Goal: Information Seeking & Learning: Learn about a topic

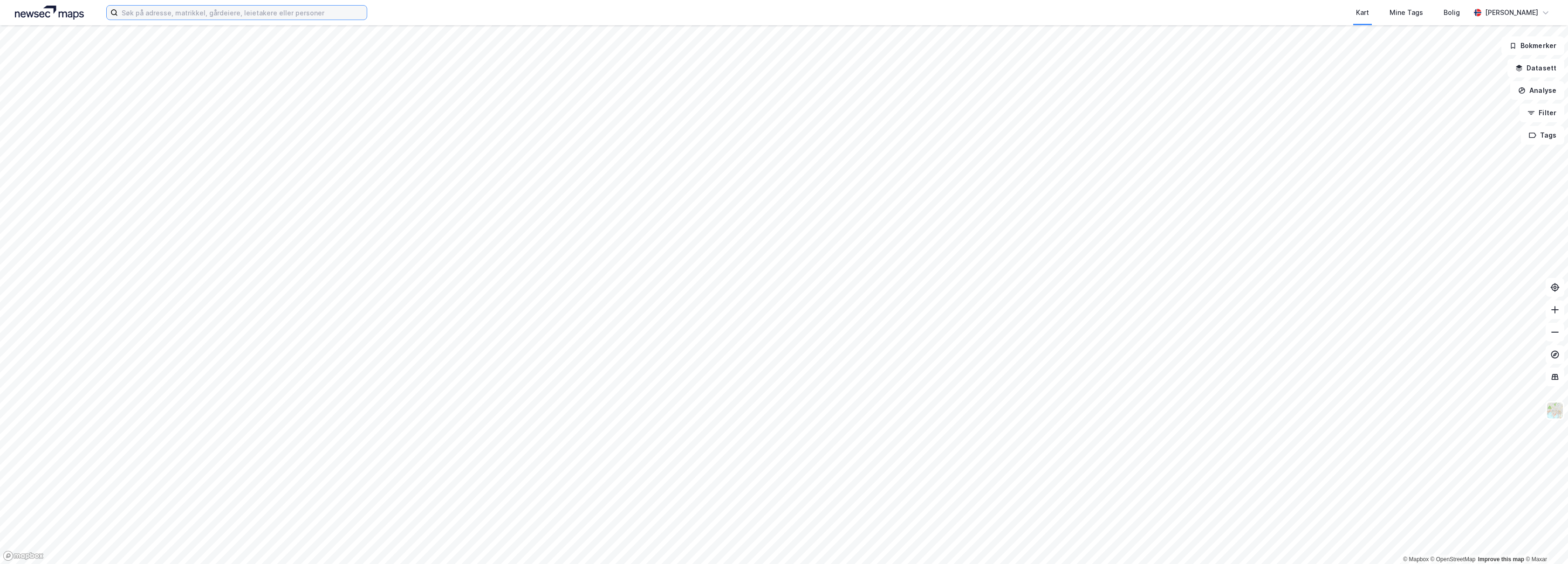
click at [317, 9] on input at bounding box center [242, 12] width 249 height 14
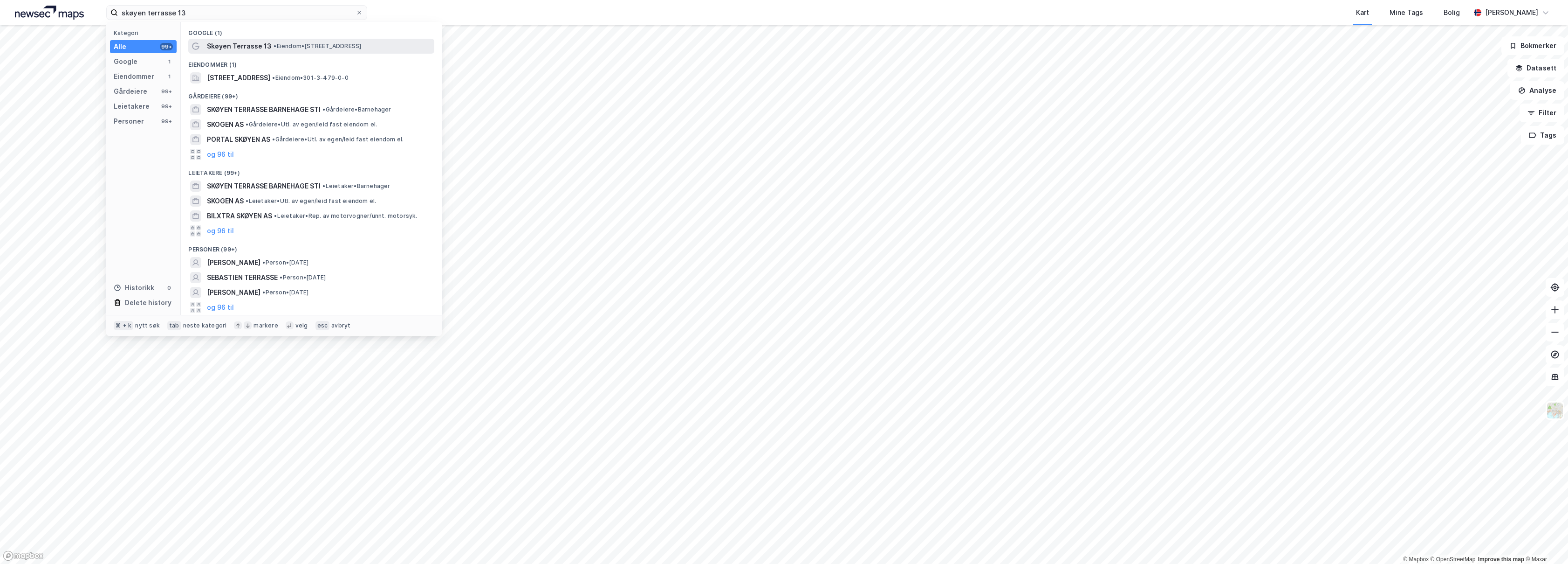
click at [340, 46] on span "• Eiendom • [STREET_ADDRESS]" at bounding box center [317, 46] width 88 height 7
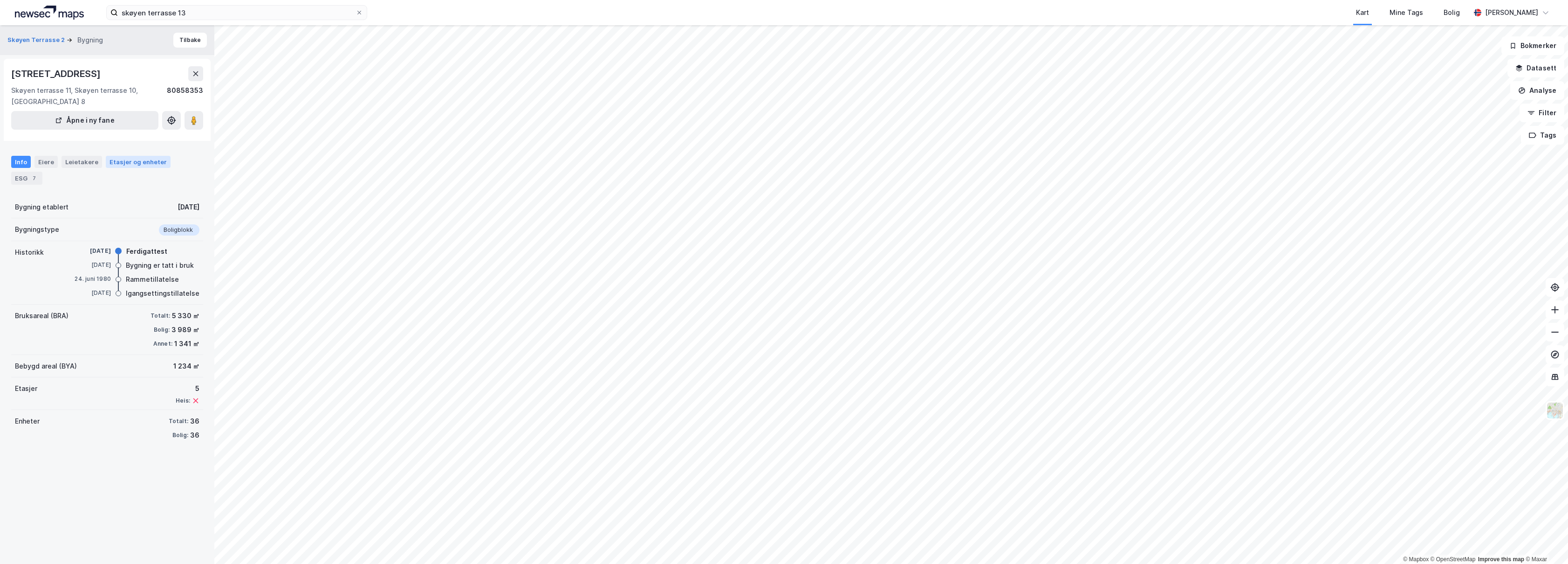
click at [127, 166] on div "Etasjer og enheter" at bounding box center [138, 162] width 57 height 9
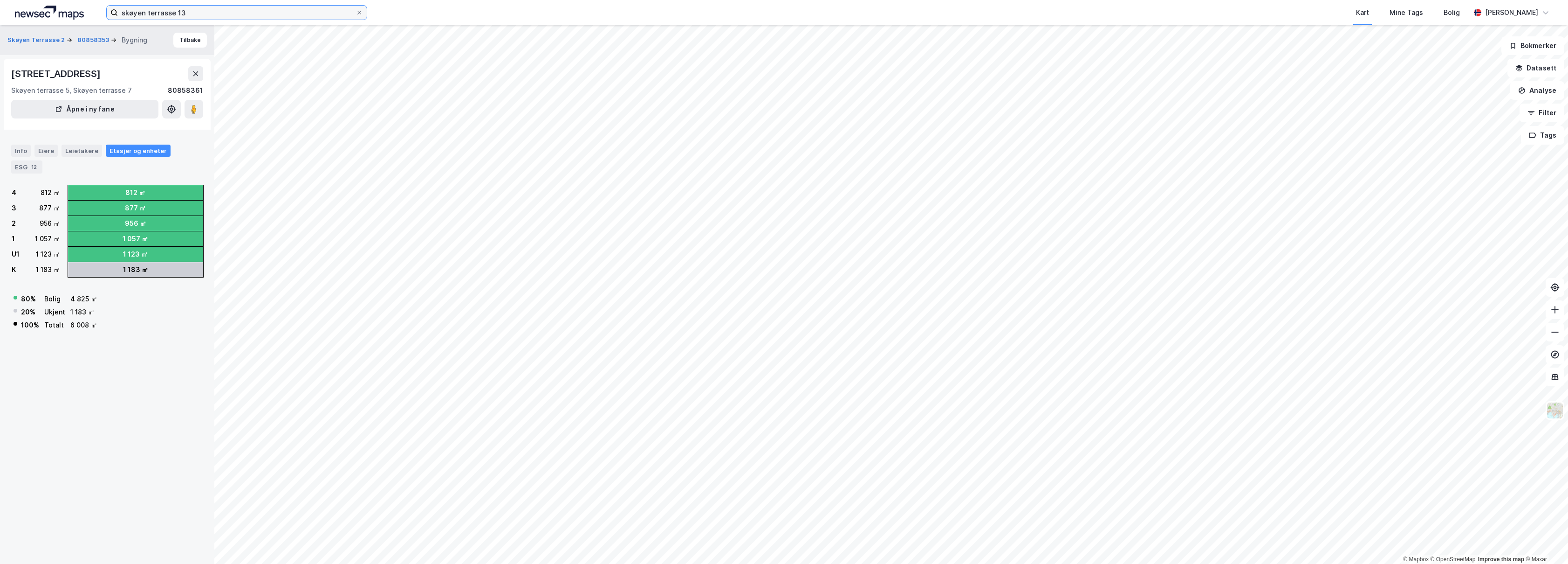
click at [243, 8] on input "skøyen terrasse 13" at bounding box center [237, 12] width 237 height 14
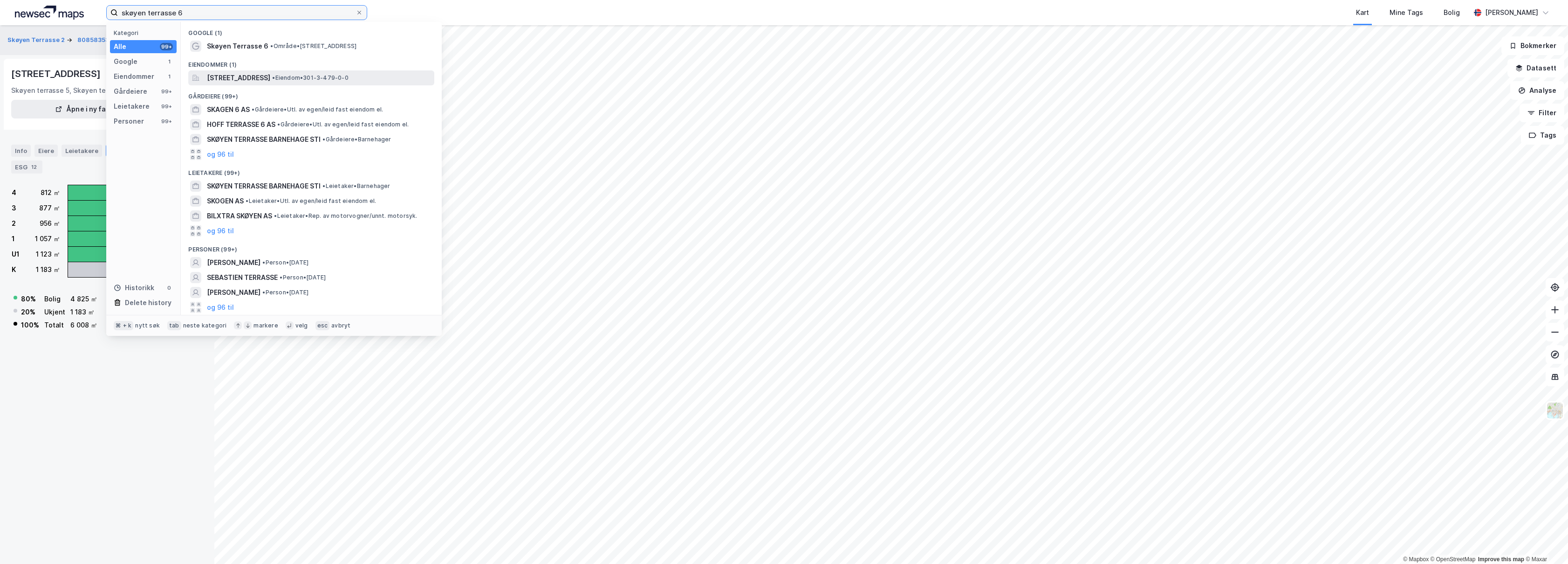
type input "skøyen terrasse 6"
click at [275, 74] on span "•" at bounding box center [273, 77] width 3 height 7
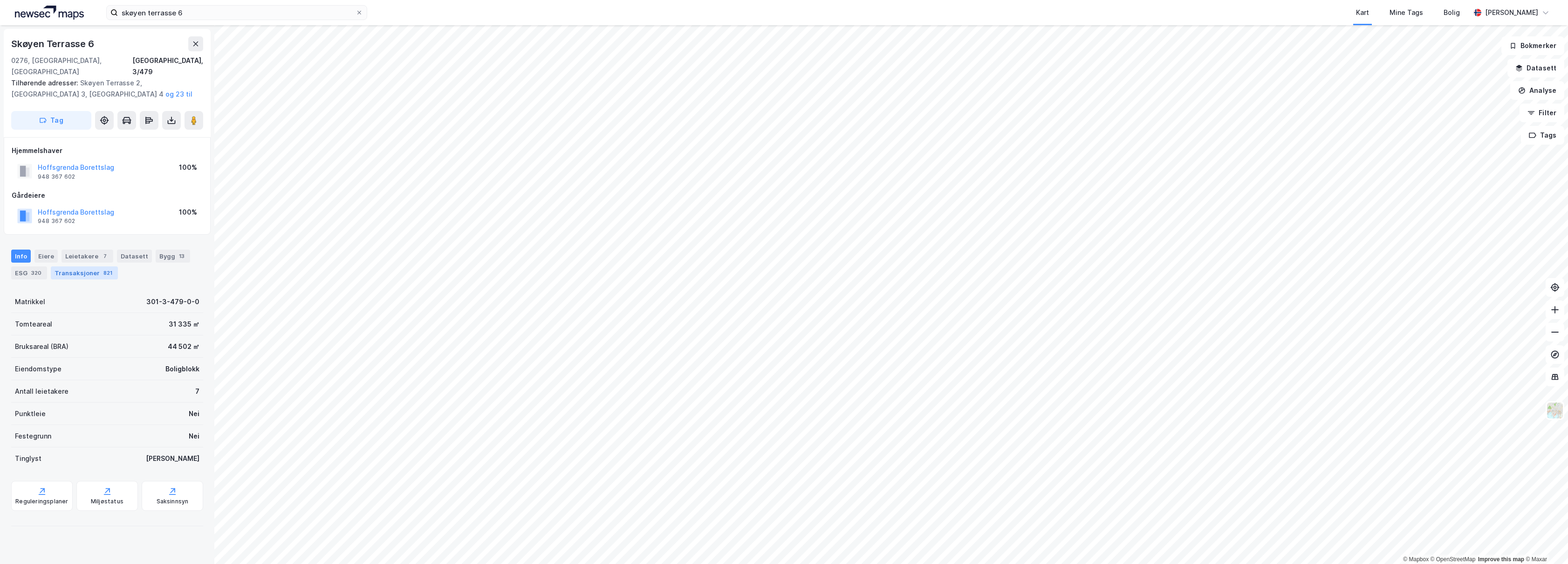
click at [110, 266] on div "Transaksjoner 821" at bounding box center [84, 272] width 67 height 13
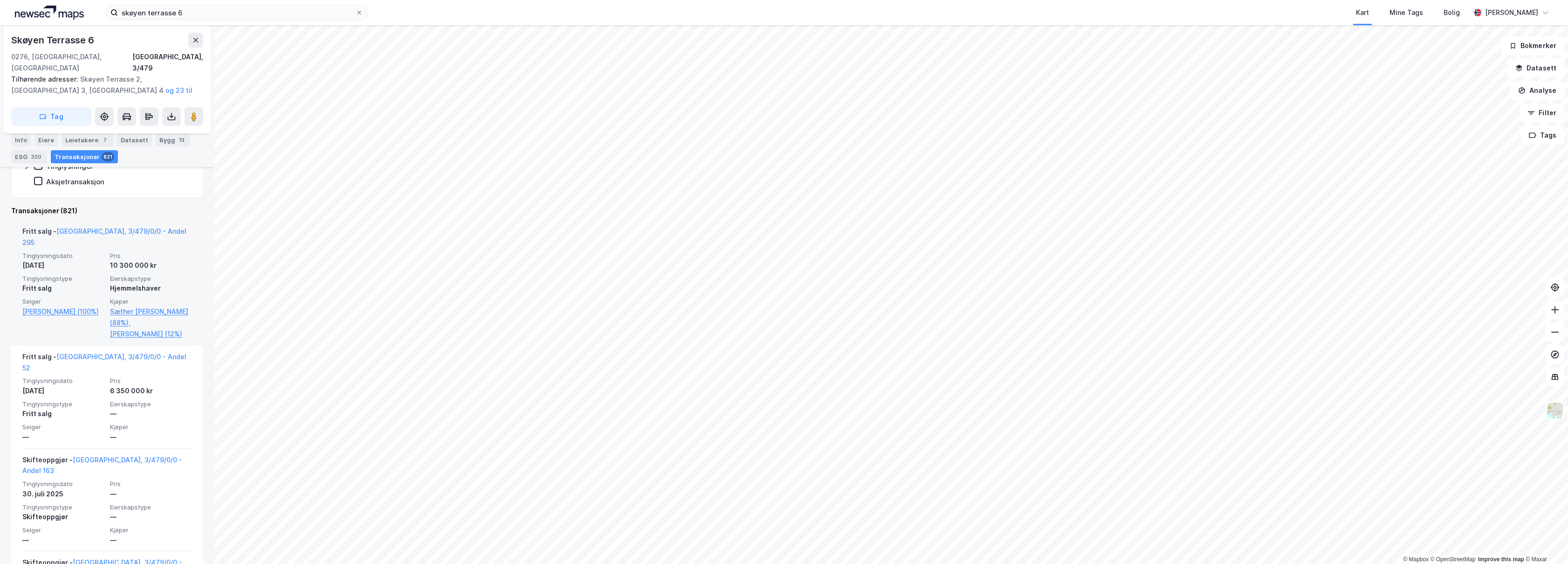
scroll to position [244, 0]
click at [170, 242] on span "Pris" at bounding box center [151, 245] width 82 height 8
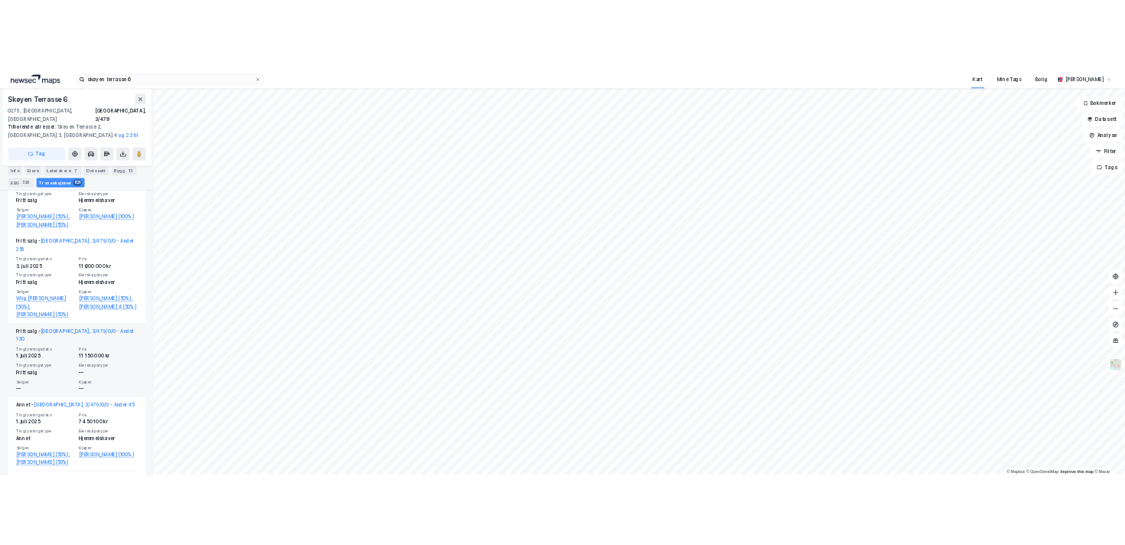
scroll to position [1484, 0]
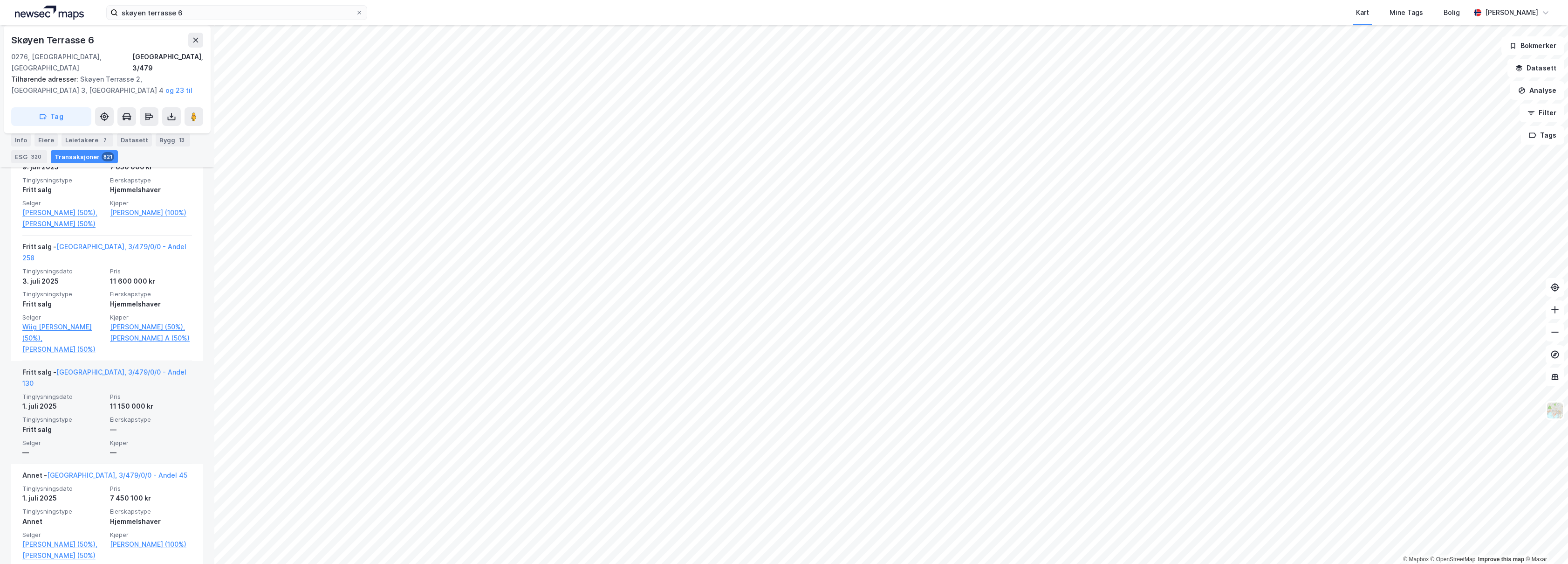
click at [154, 367] on div "Fritt salg - [GEOGRAPHIC_DATA], 3/479/0/0 - Andel 130" at bounding box center [107, 379] width 170 height 26
